Goal: Transaction & Acquisition: Purchase product/service

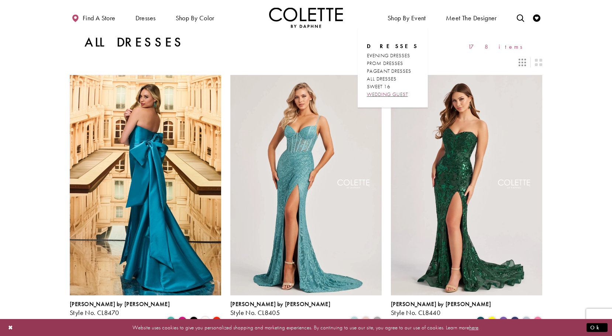
click at [394, 96] on span "WEDDING GUEST" at bounding box center [387, 94] width 41 height 7
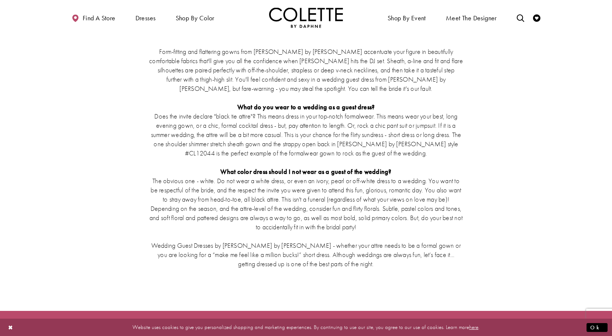
scroll to position [1404, 0]
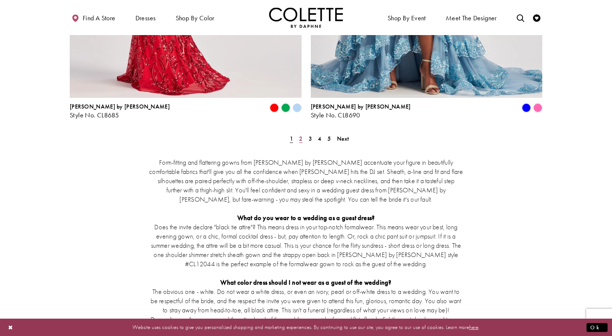
click at [300, 135] on span "2" at bounding box center [300, 139] width 3 height 8
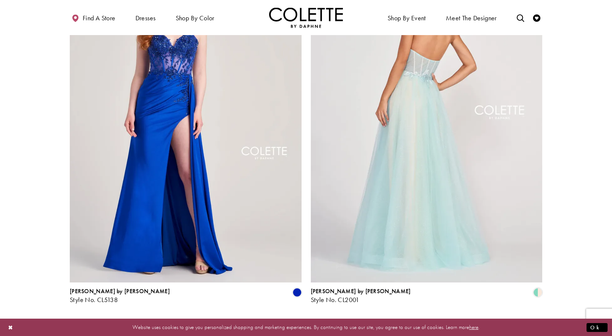
scroll to position [850, 0]
